Goal: Transaction & Acquisition: Purchase product/service

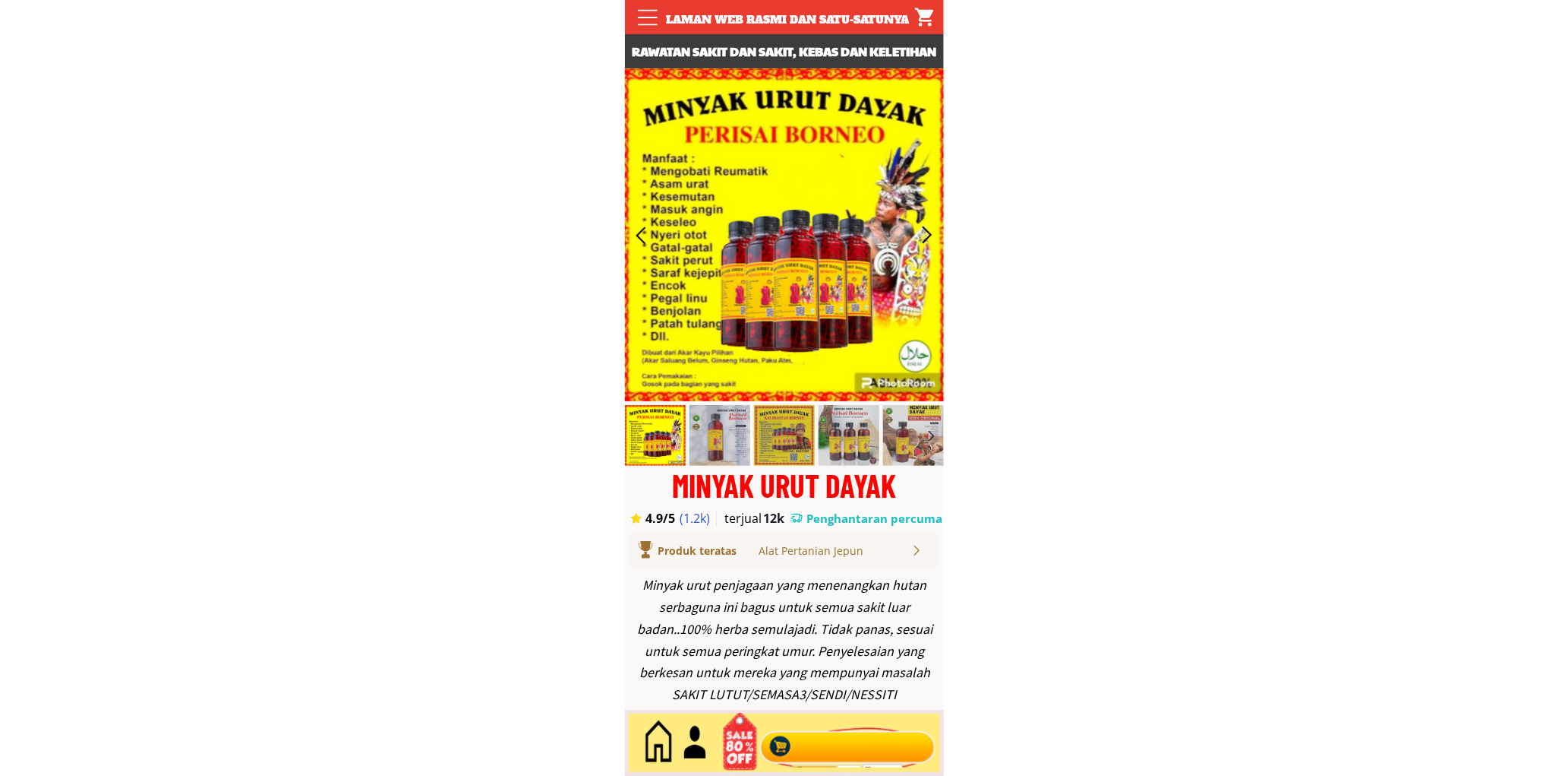
click at [890, 743] on div at bounding box center [847, 742] width 184 height 50
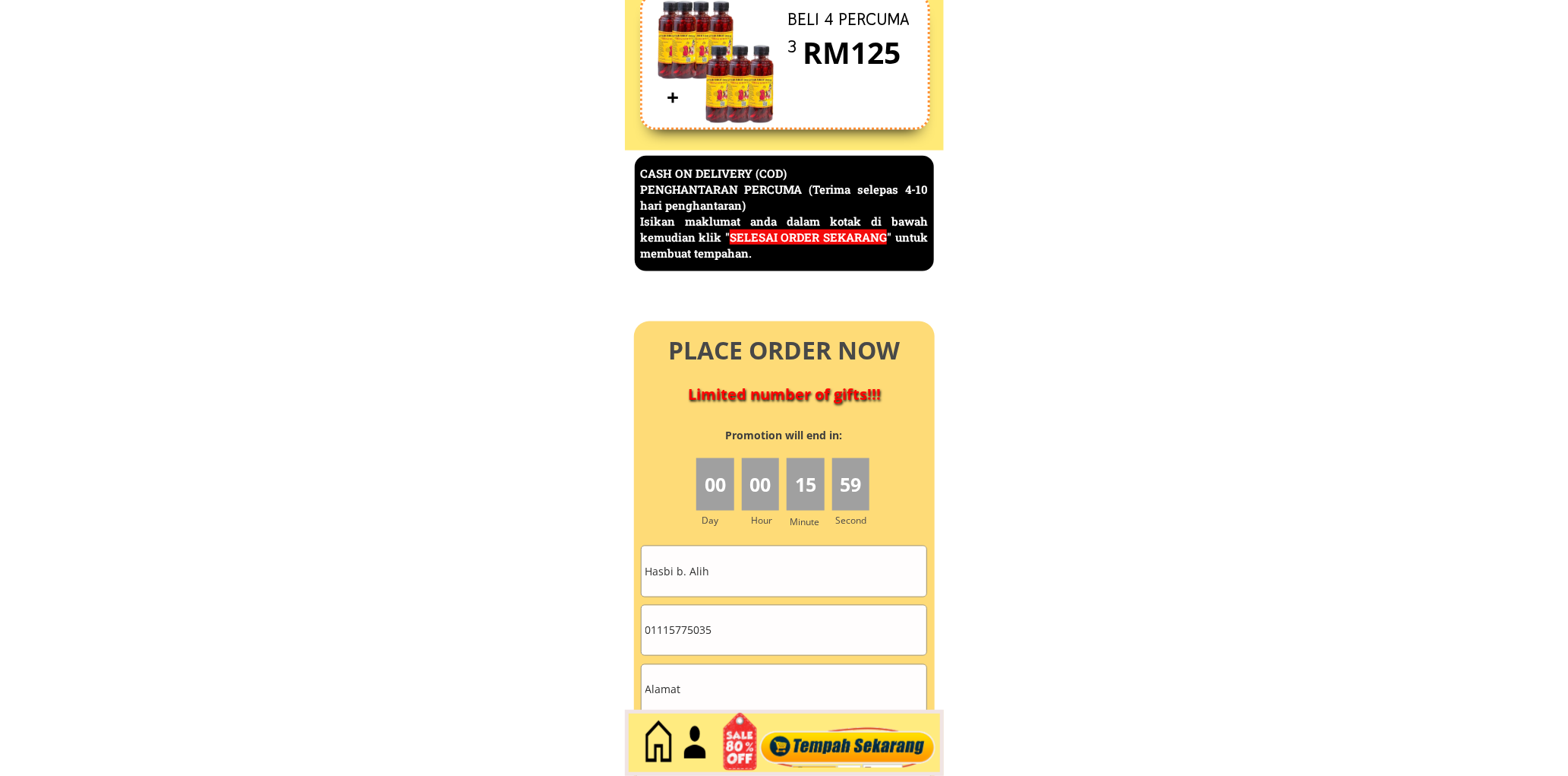
scroll to position [6591, 0]
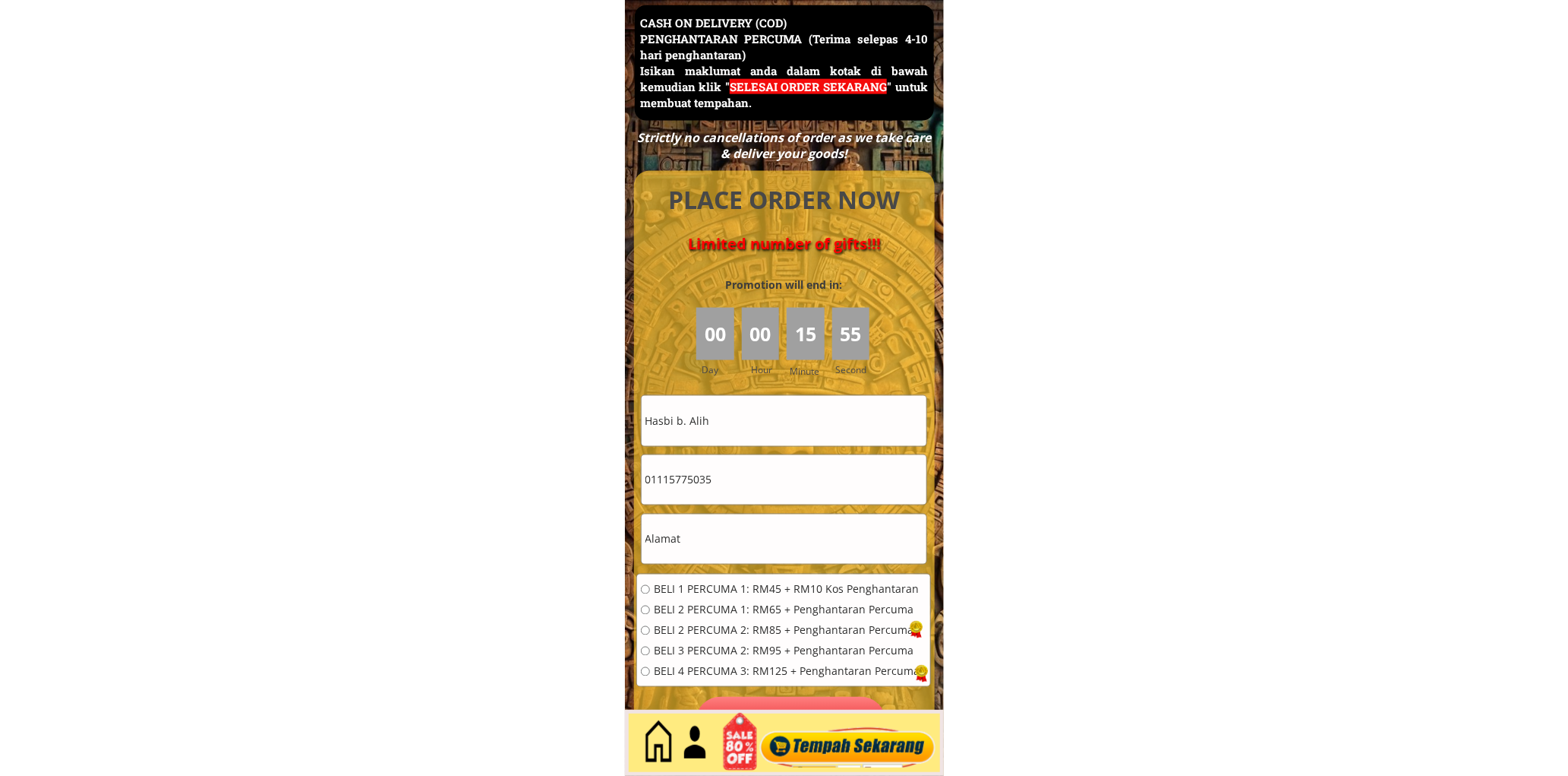
click at [717, 407] on input "Hasbi b. Alih" at bounding box center [784, 420] width 285 height 49
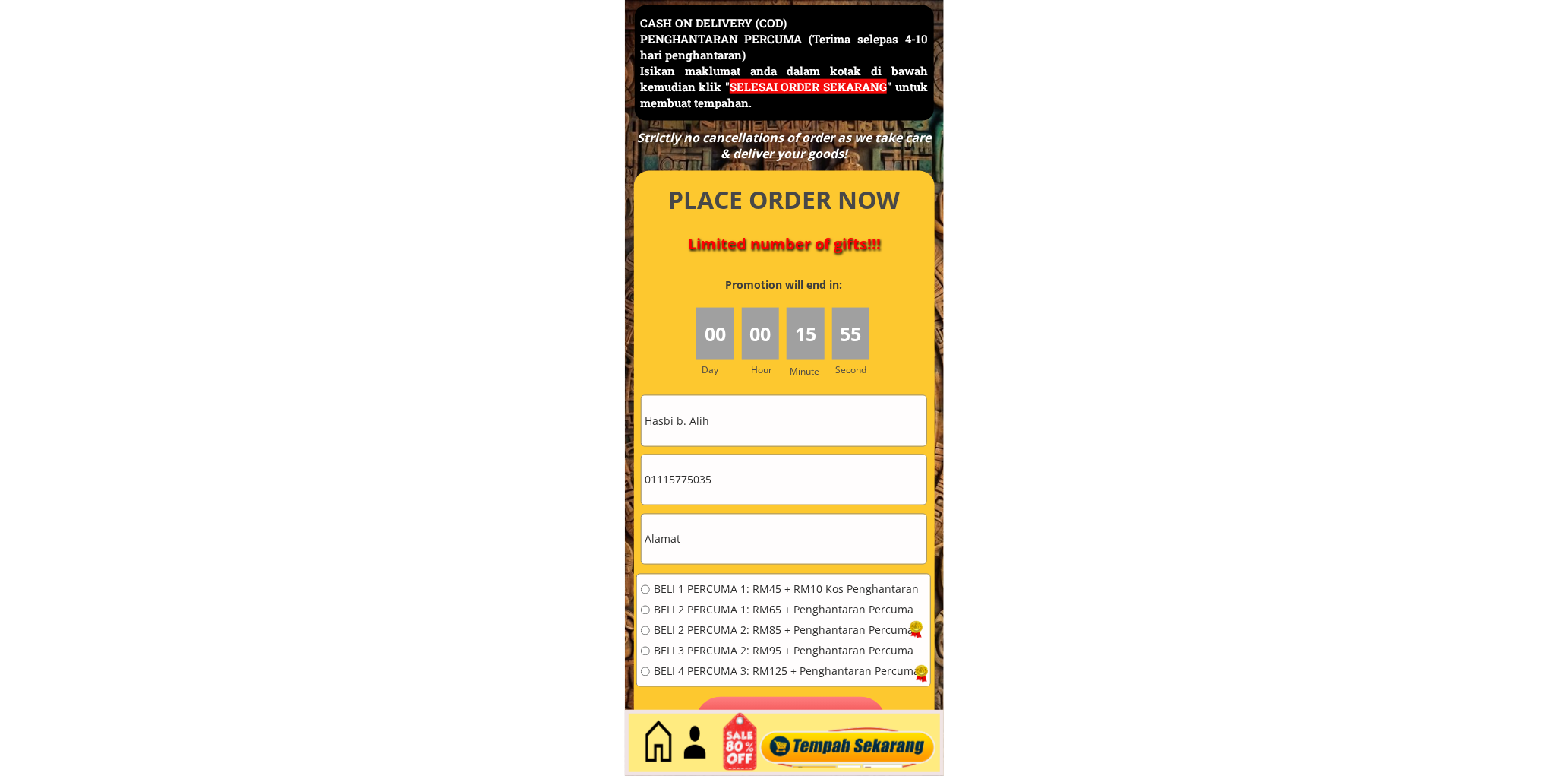
paste input "[PERSON_NAME]"
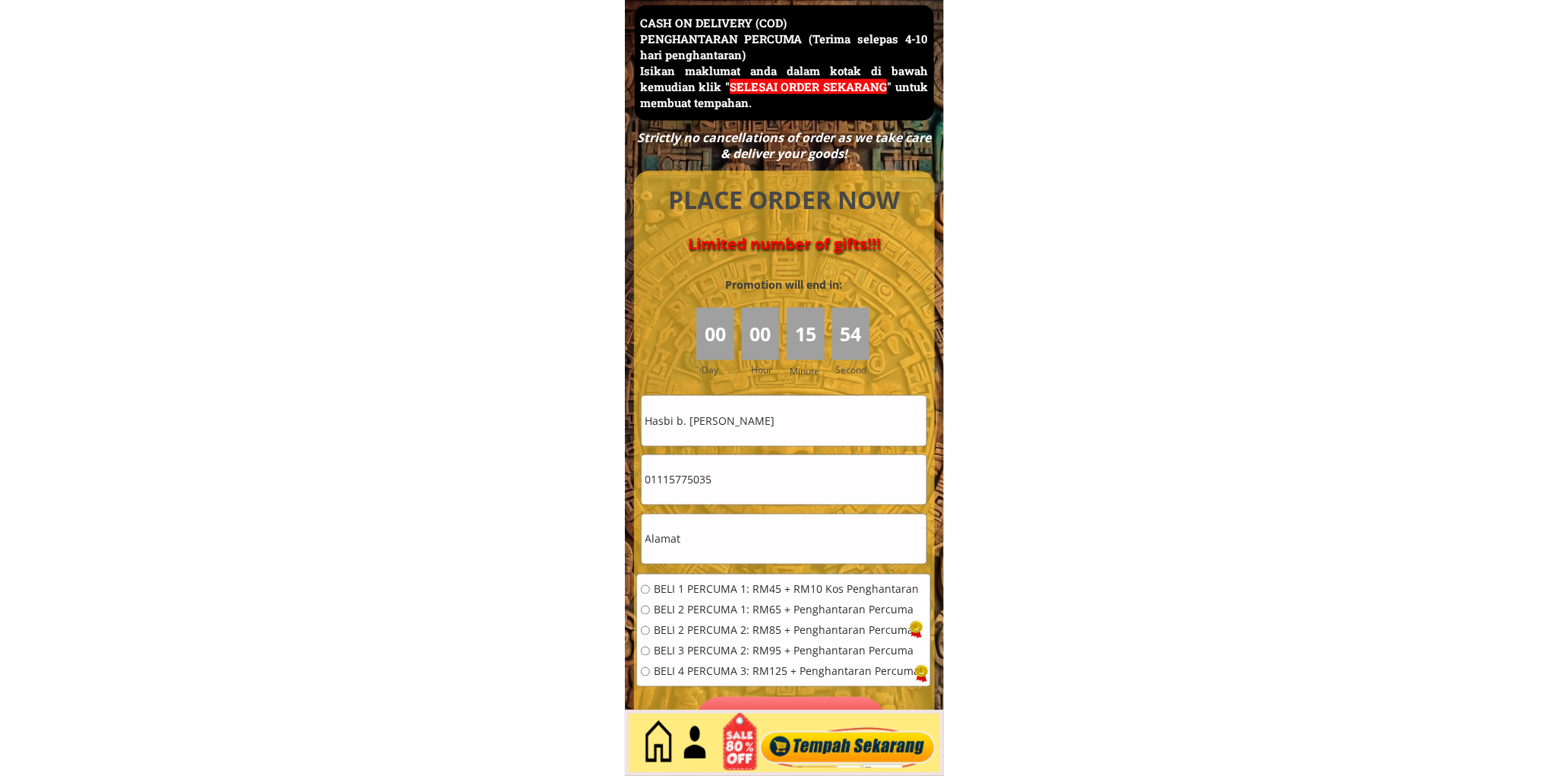
click at [740, 423] on input "Hasbi b. [PERSON_NAME]" at bounding box center [784, 420] width 285 height 49
paste input "text"
type input "[PERSON_NAME]"
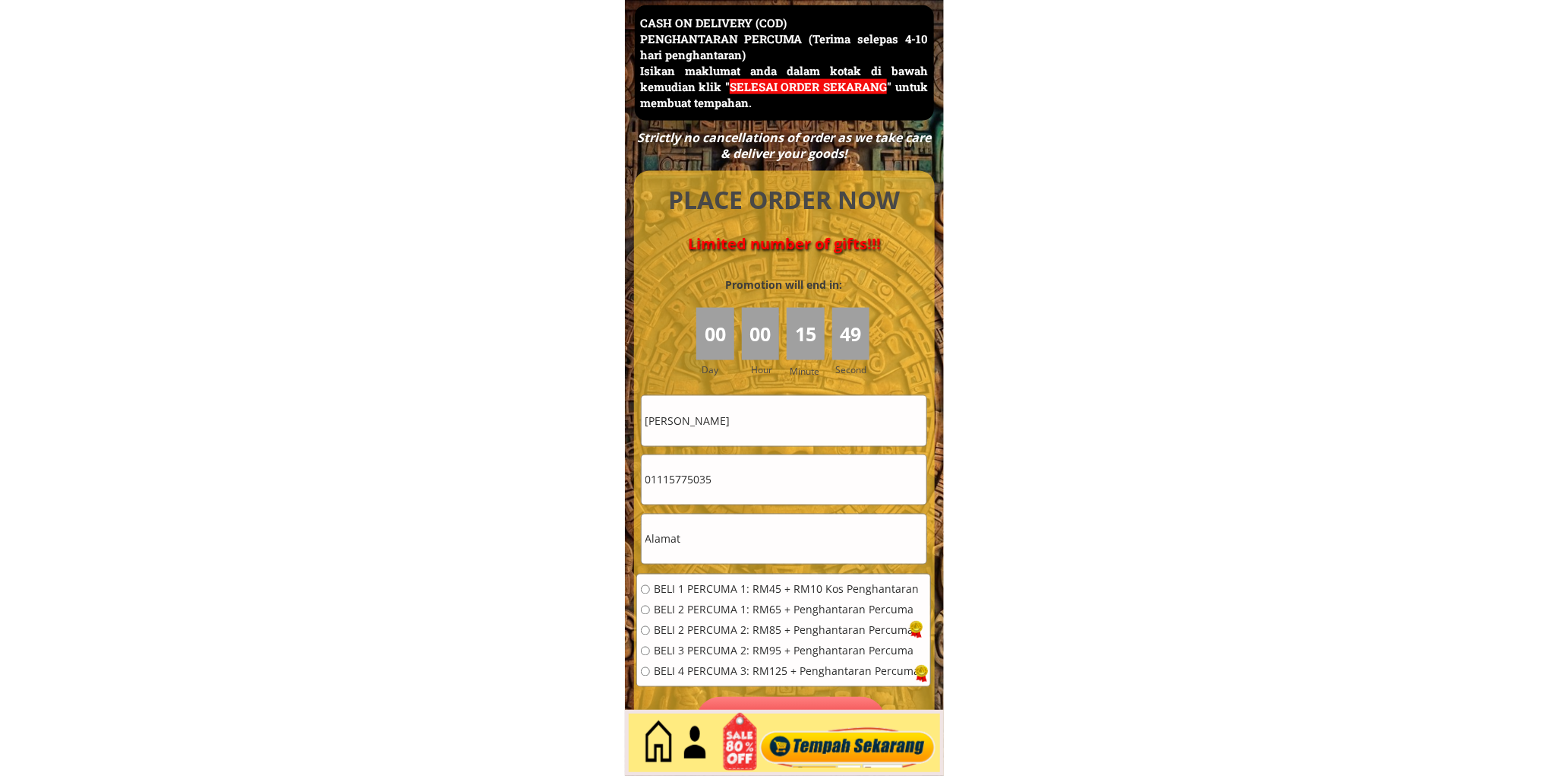
click at [731, 470] on input "01115775035" at bounding box center [784, 479] width 285 height 49
paste input "26680443"
type input "01126680443"
click at [691, 588] on span "BELI 1 PERCUMA 1: RM45 + RM10 Kos Penghantaran" at bounding box center [787, 589] width 265 height 10
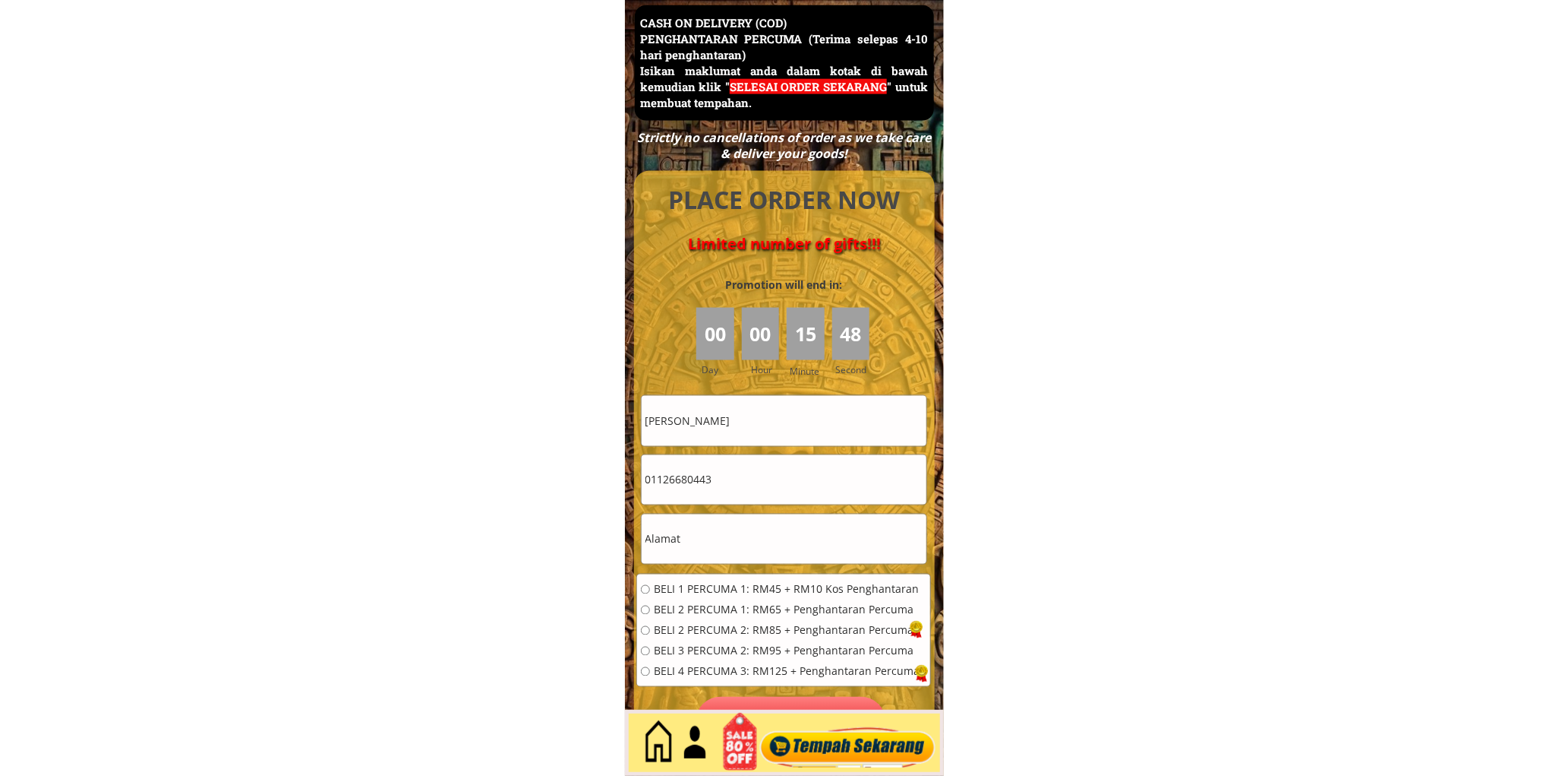
radio input "true"
click at [698, 605] on span "BELI 2 PERCUMA 1: RM65 + Penghantaran Percuma" at bounding box center [787, 609] width 265 height 10
radio input "true"
click at [737, 544] on input "text" at bounding box center [784, 539] width 285 height 49
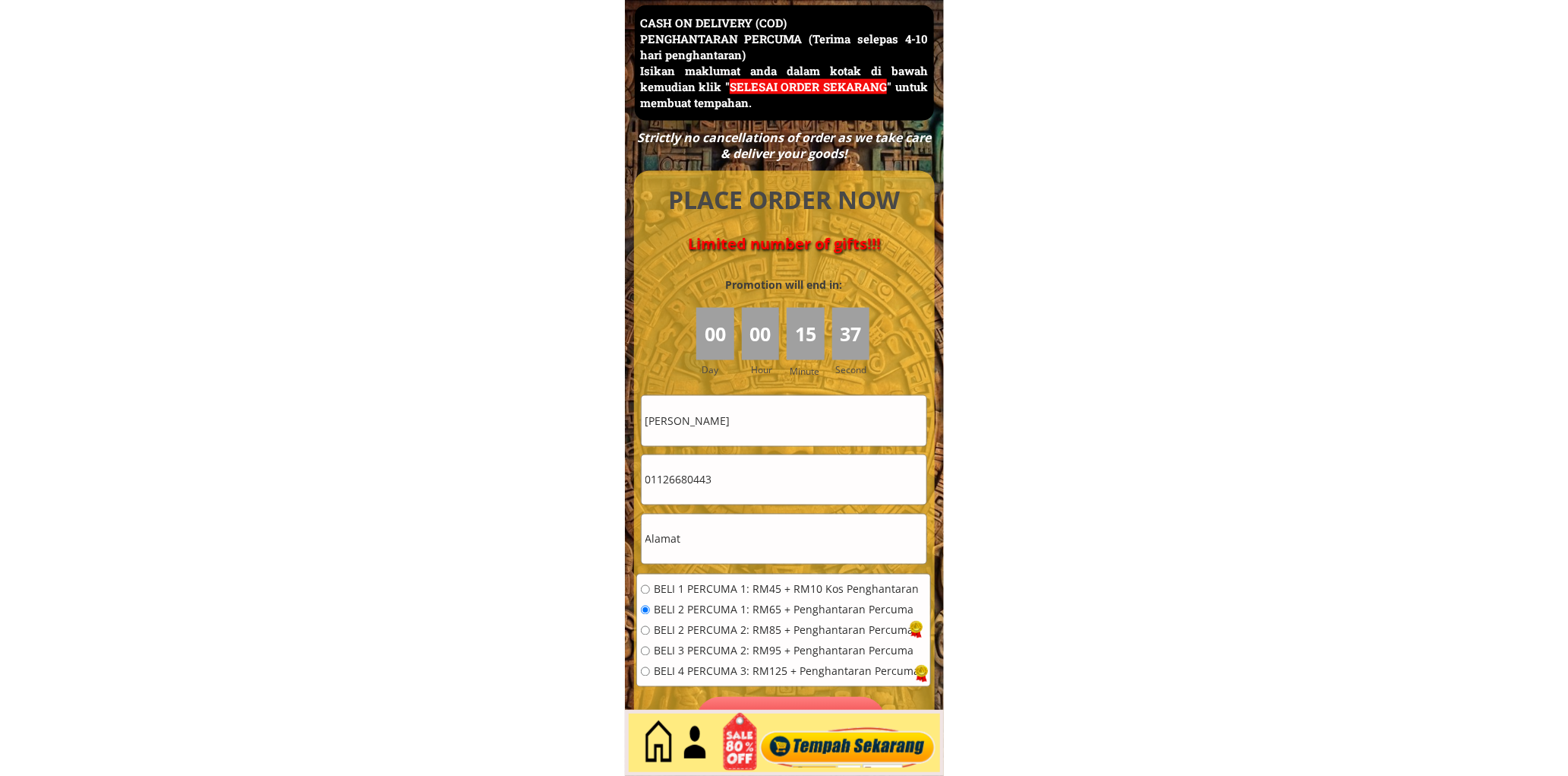
paste input "[STREET_ADDRESS]"
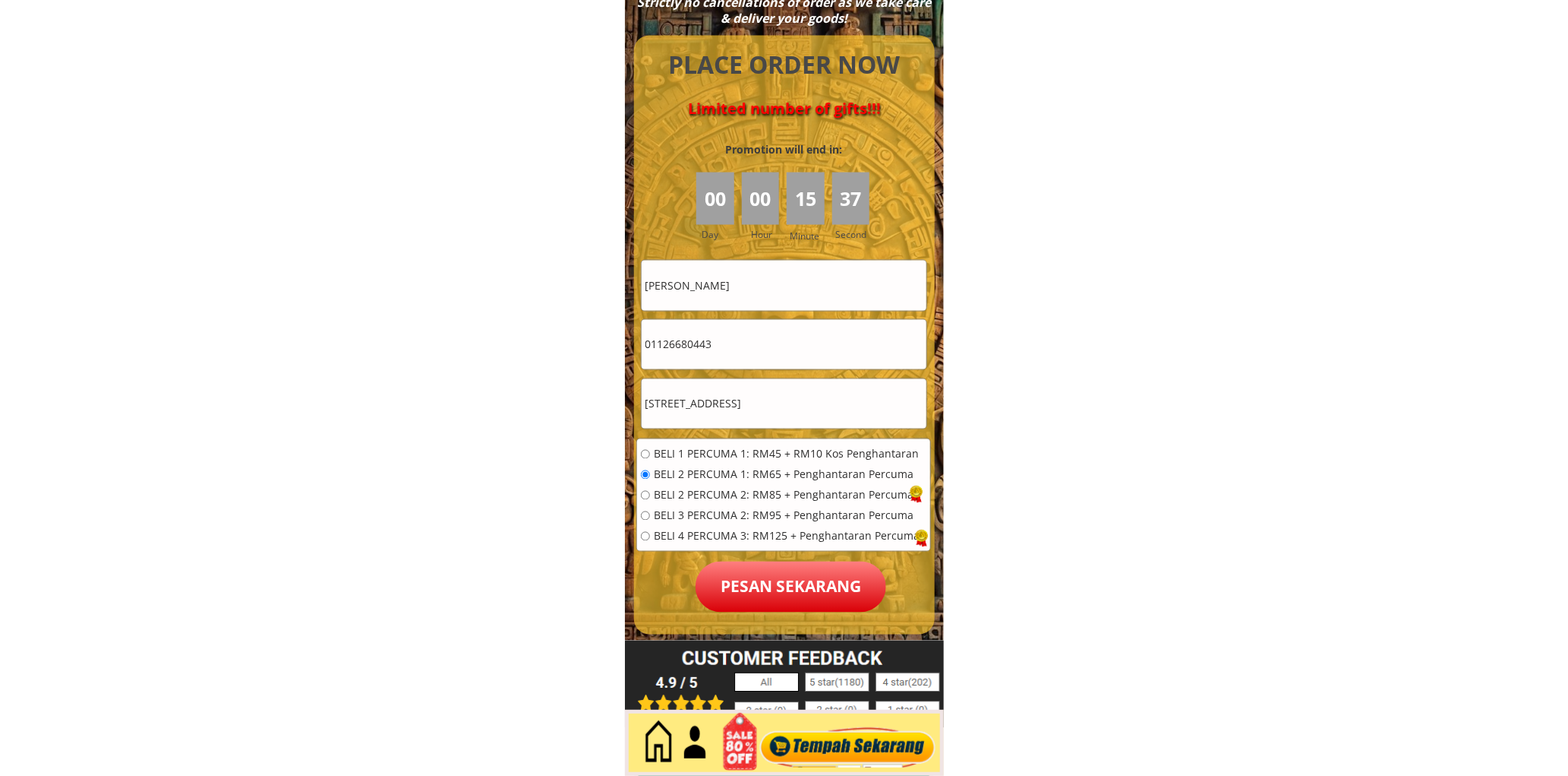
scroll to position [6733, 0]
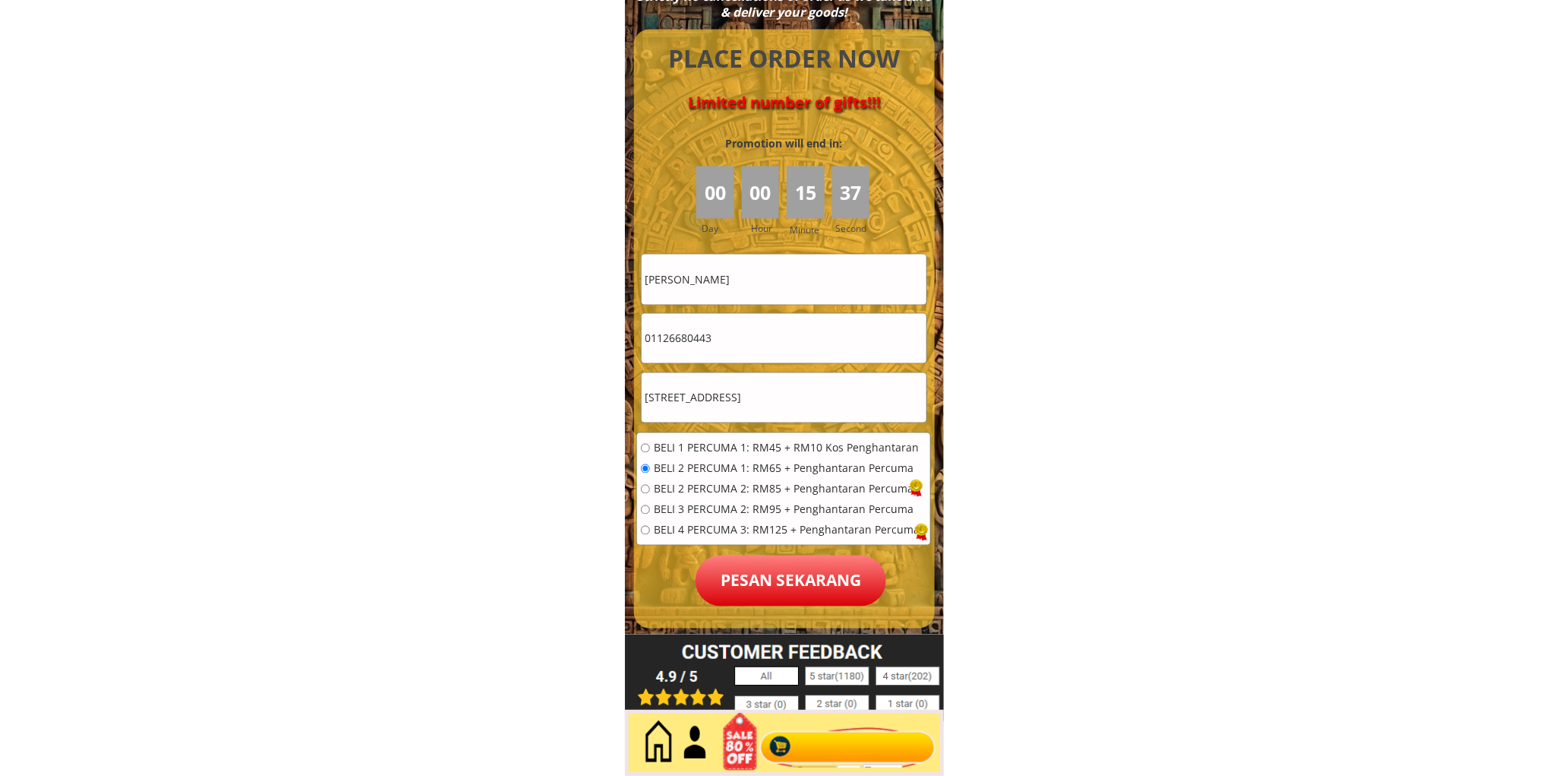
type input "[STREET_ADDRESS]"
click at [810, 575] on p "Pesan sekarang" at bounding box center [791, 581] width 190 height 51
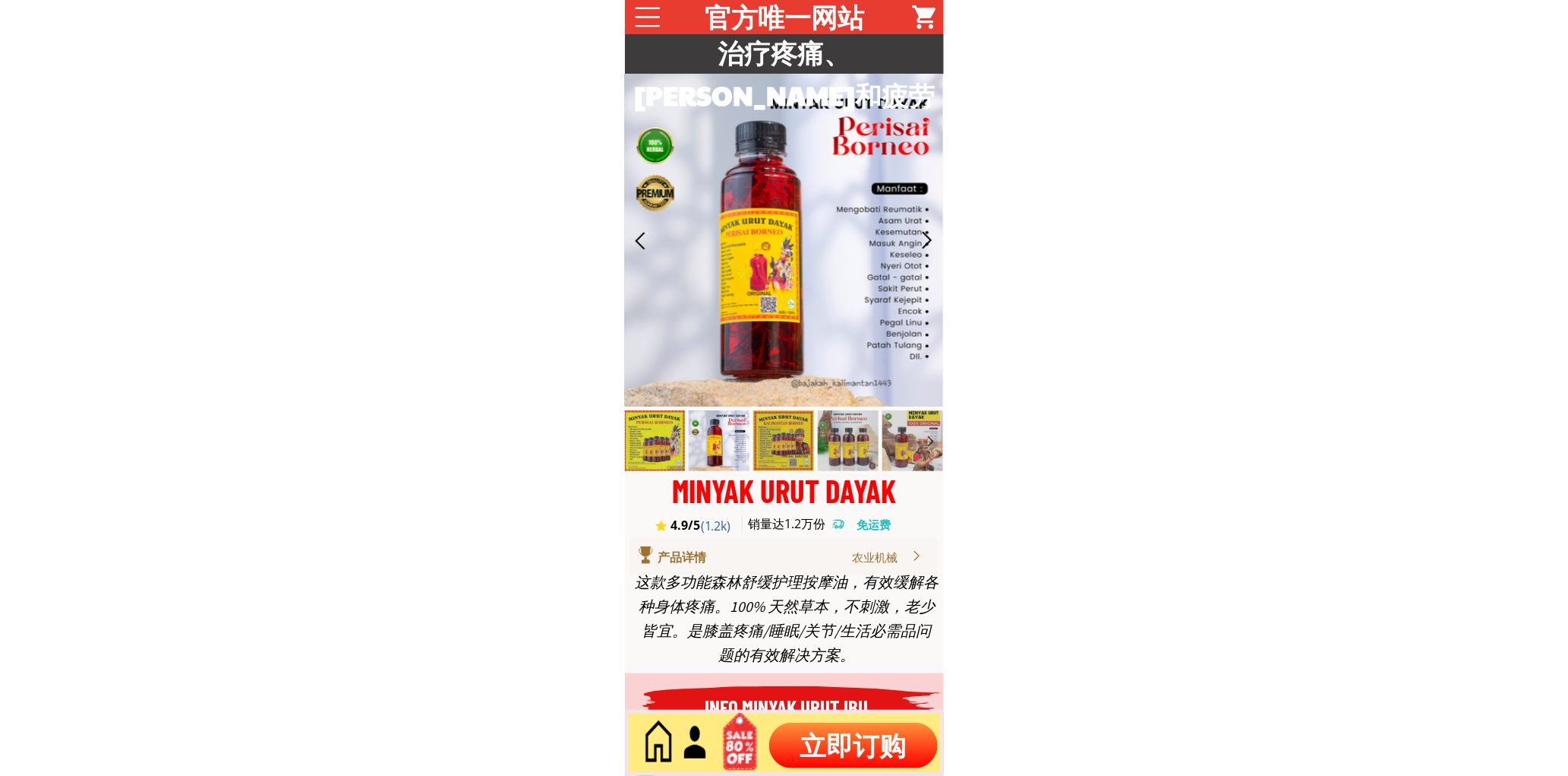
click at [858, 733] on p "立即订购" at bounding box center [853, 745] width 168 height 45
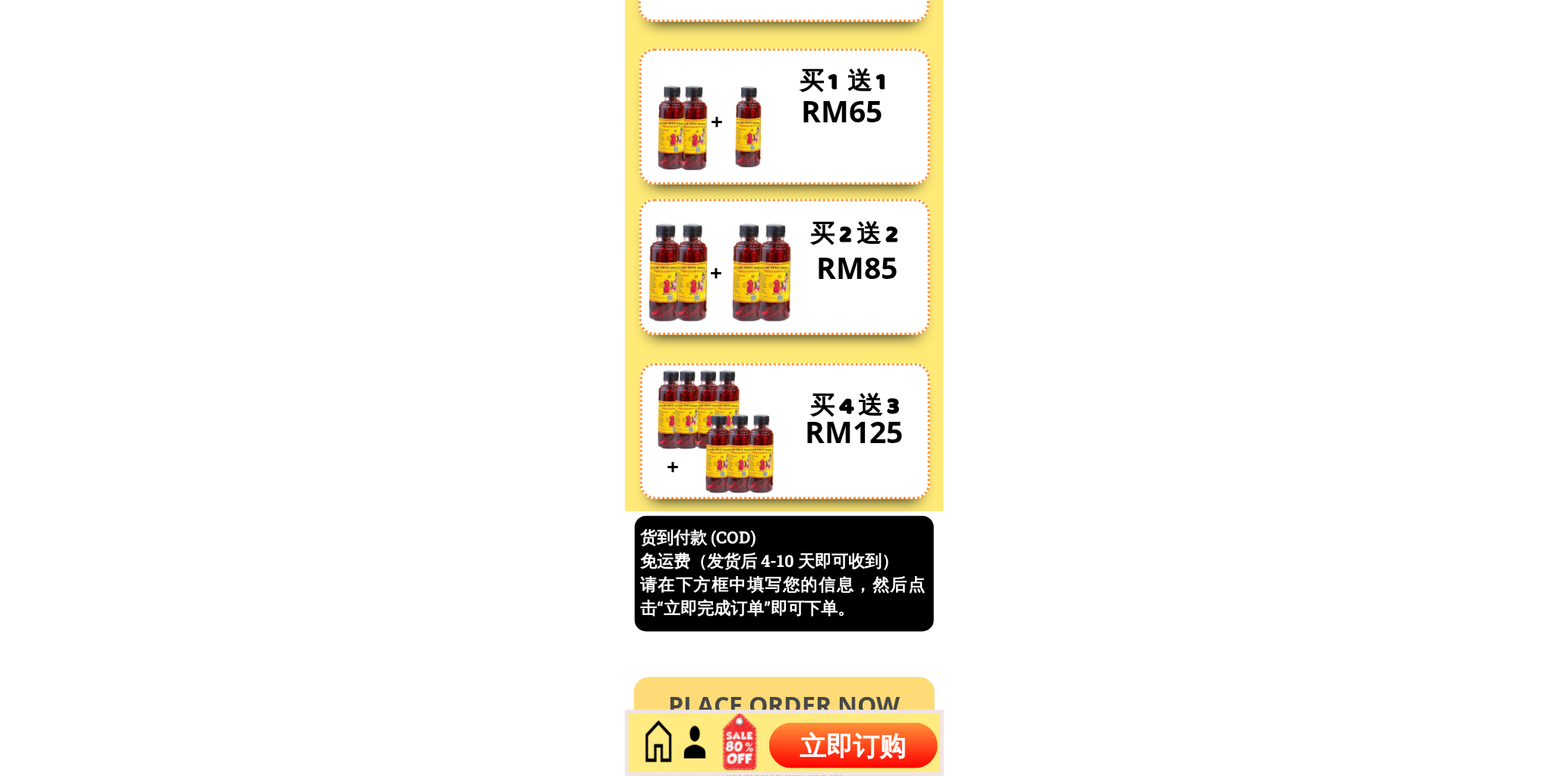
scroll to position [6498, 0]
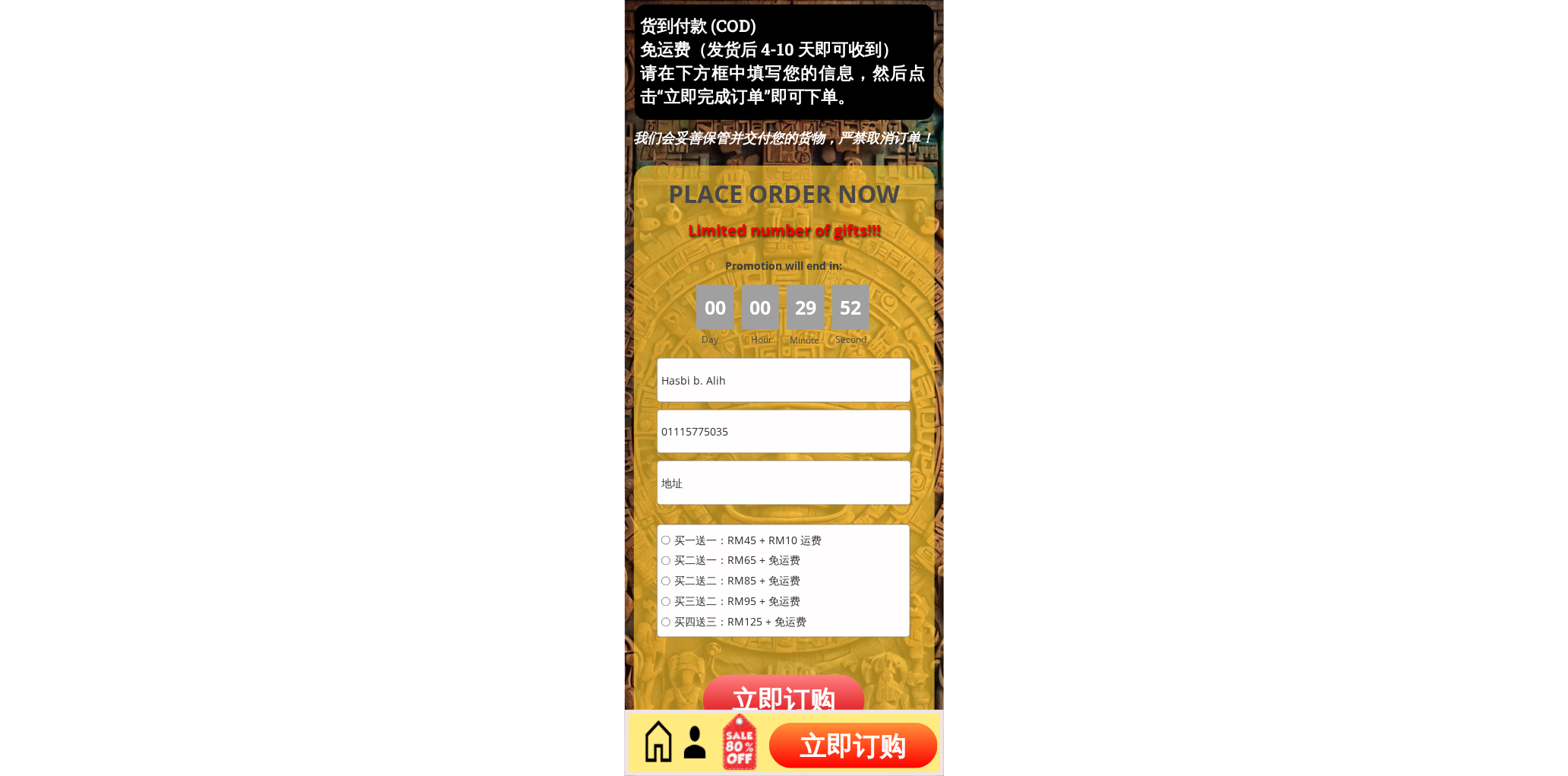
click at [749, 380] on input "Hasbi b. Alih" at bounding box center [784, 380] width 252 height 42
drag, startPoint x: 749, startPoint y: 380, endPoint x: 760, endPoint y: 344, distance: 37.6
click at [752, 380] on input "Hasbi b. Alih" at bounding box center [784, 380] width 252 height 42
paste input "Shirleh thien"
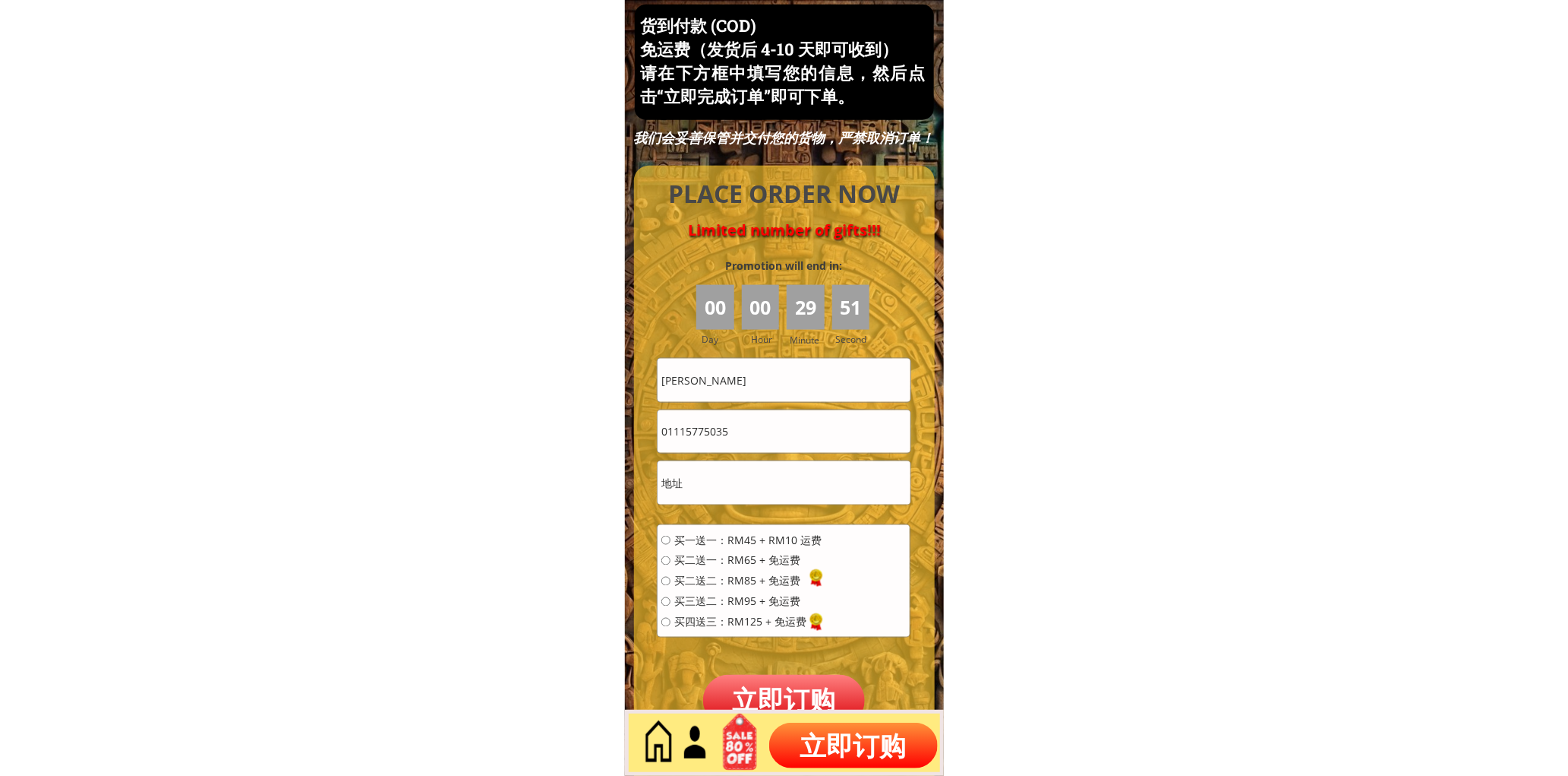
type input "Shirleh thien"
click at [757, 434] on input "01115775035" at bounding box center [784, 431] width 252 height 42
click at [757, 433] on input "01115775035" at bounding box center [784, 431] width 252 height 42
paste input "28630864"
type input "0128630864"
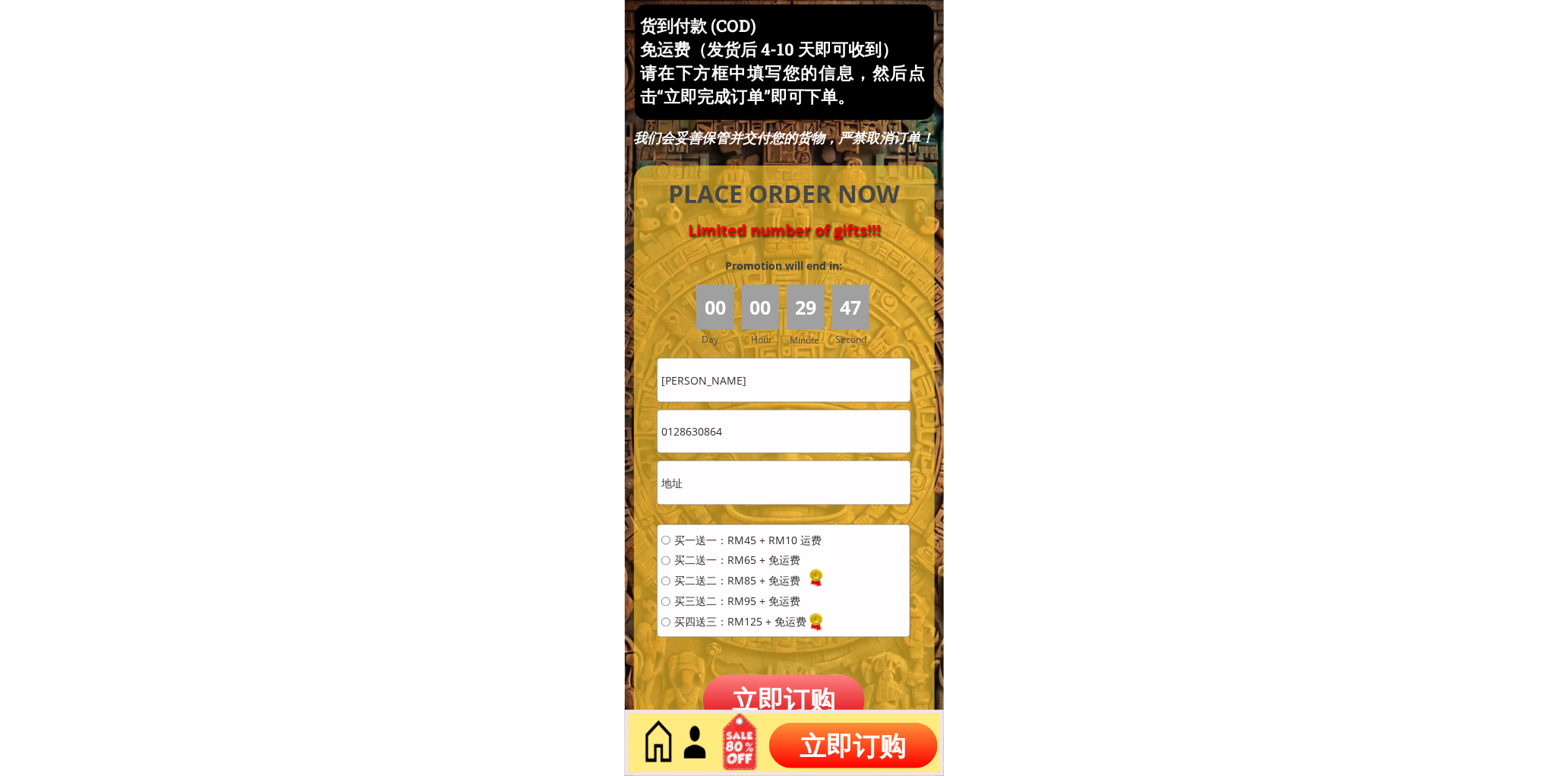
click at [725, 537] on span "买一送一：RM45 + RM10 运费" at bounding box center [747, 540] width 147 height 10
radio input "true"
click at [741, 479] on input "text" at bounding box center [784, 482] width 252 height 42
paste input "Petaling Jaya, 10, Malaysia"
type input "Petaling Jaya, 10, Malaysia"
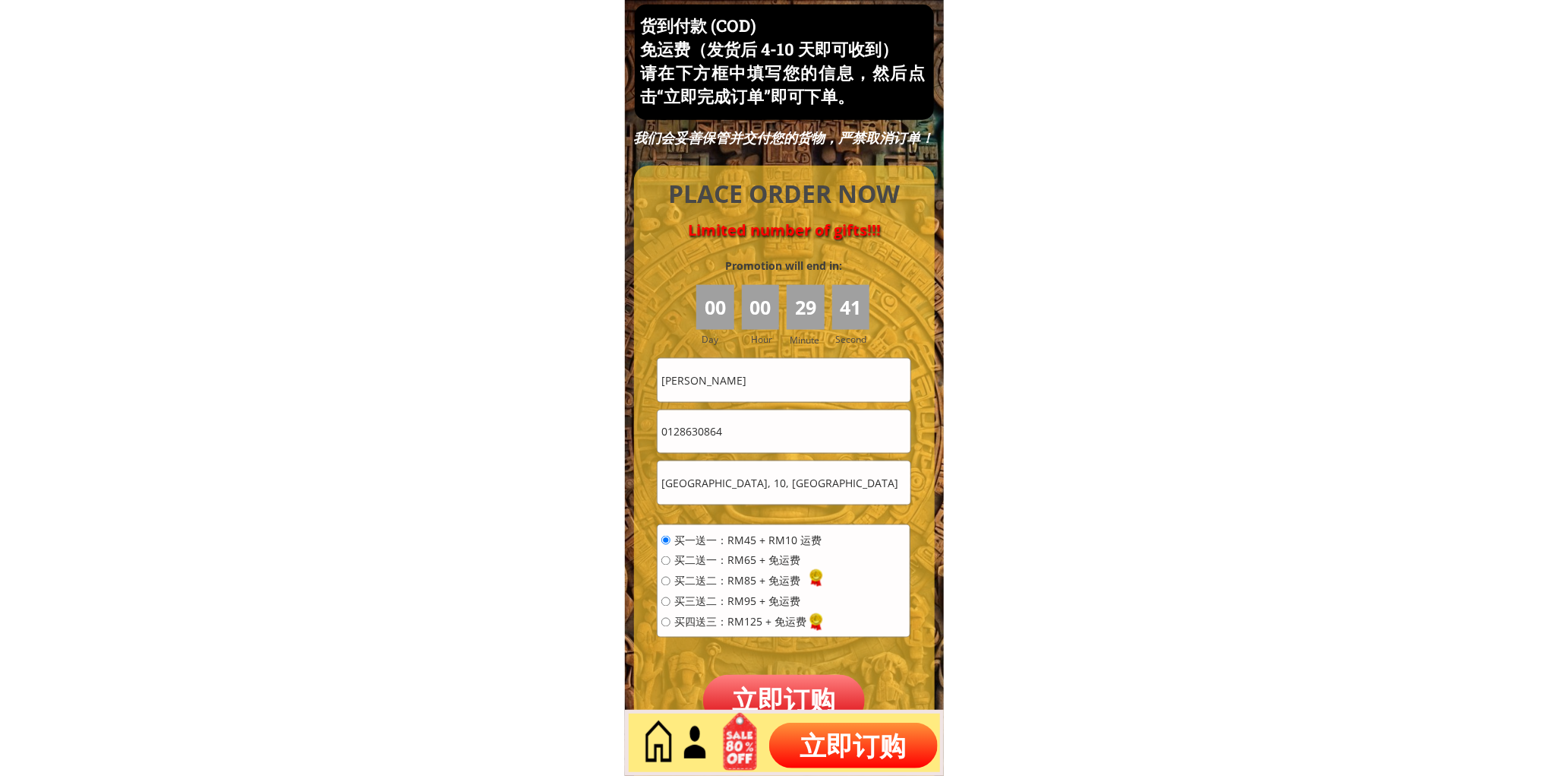
click at [793, 684] on p "立即订购" at bounding box center [784, 700] width 163 height 51
